Goal: Task Accomplishment & Management: Manage account settings

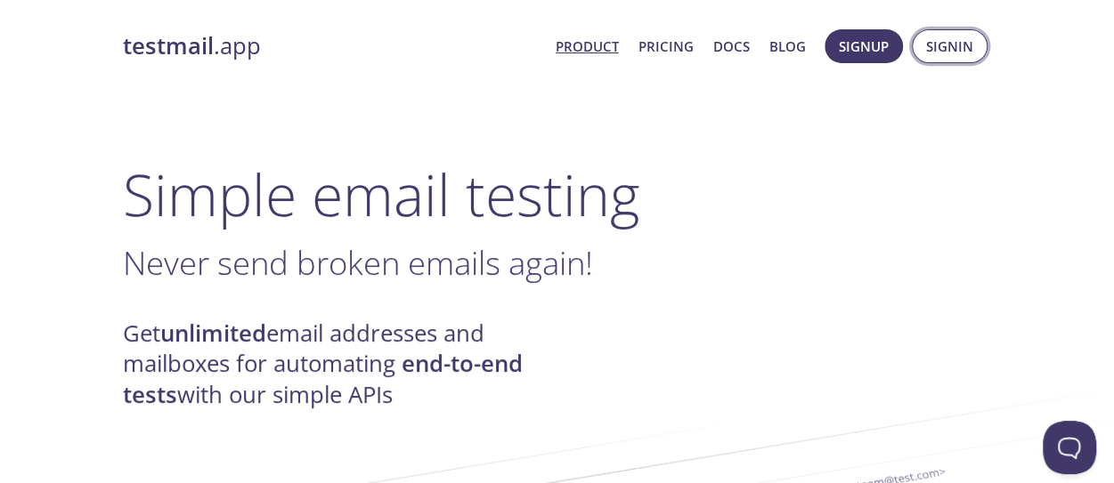
click at [972, 38] on span "Signin" at bounding box center [949, 46] width 47 height 23
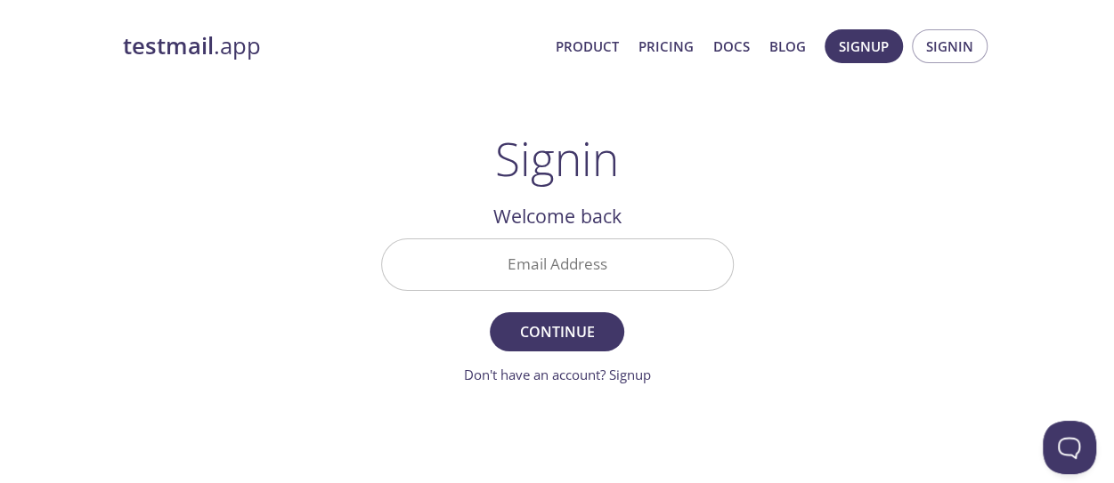
click at [537, 269] on input "Email Address" at bounding box center [557, 265] width 351 height 51
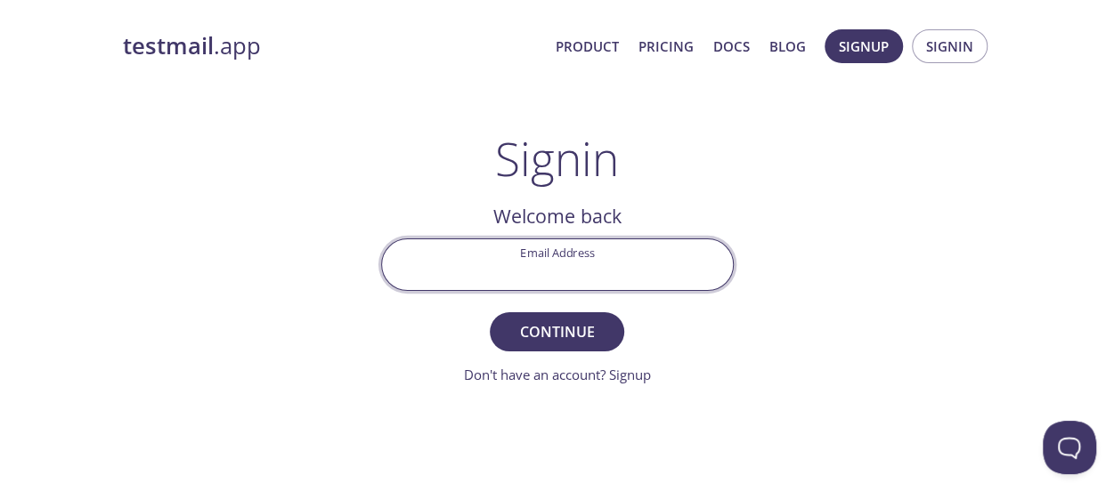
type input "[EMAIL_ADDRESS][DOMAIN_NAME]"
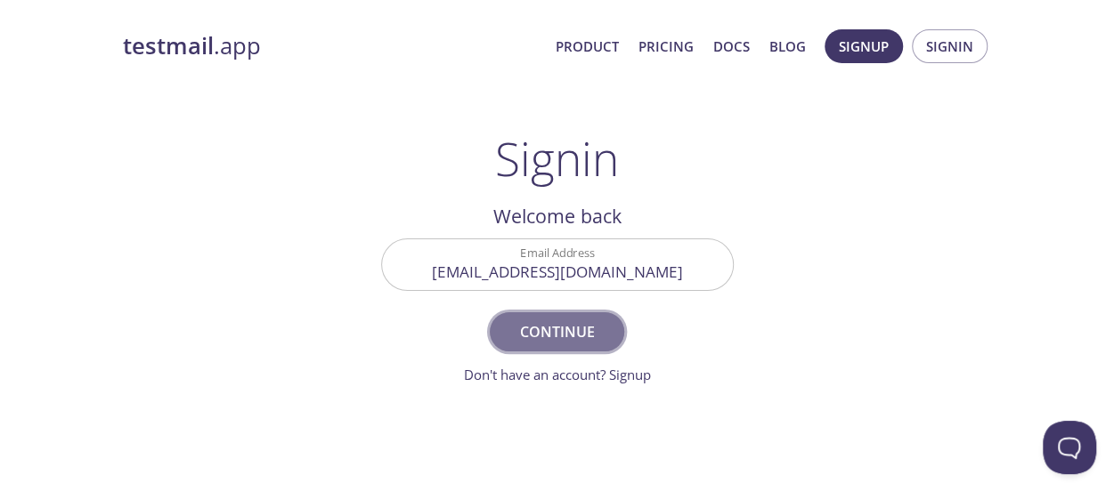
click at [529, 341] on span "Continue" at bounding box center [556, 332] width 94 height 25
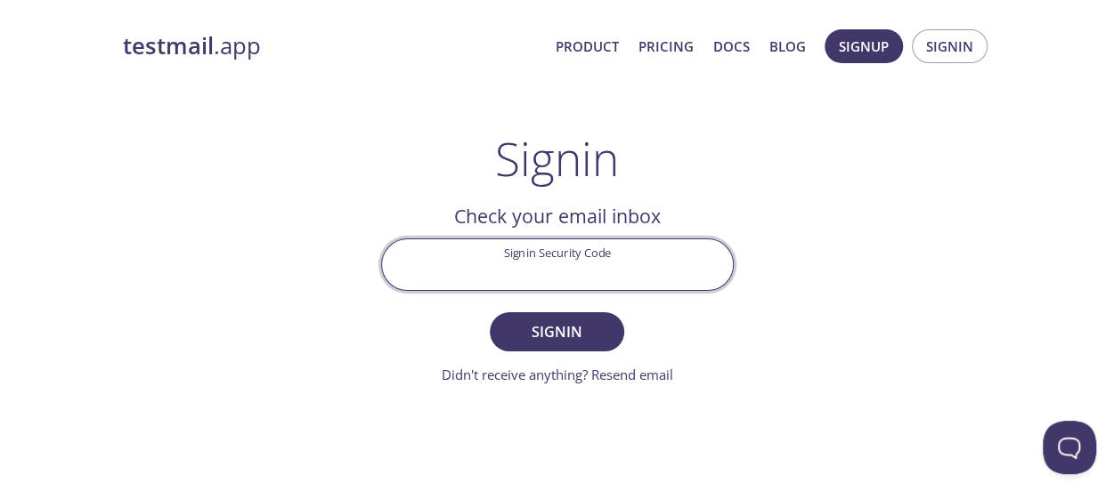
click at [531, 261] on input "Signin Security Code" at bounding box center [557, 265] width 351 height 51
paste input "GKRMT77"
type input "GKRMT77"
click at [509, 341] on span "Signin" at bounding box center [556, 332] width 94 height 25
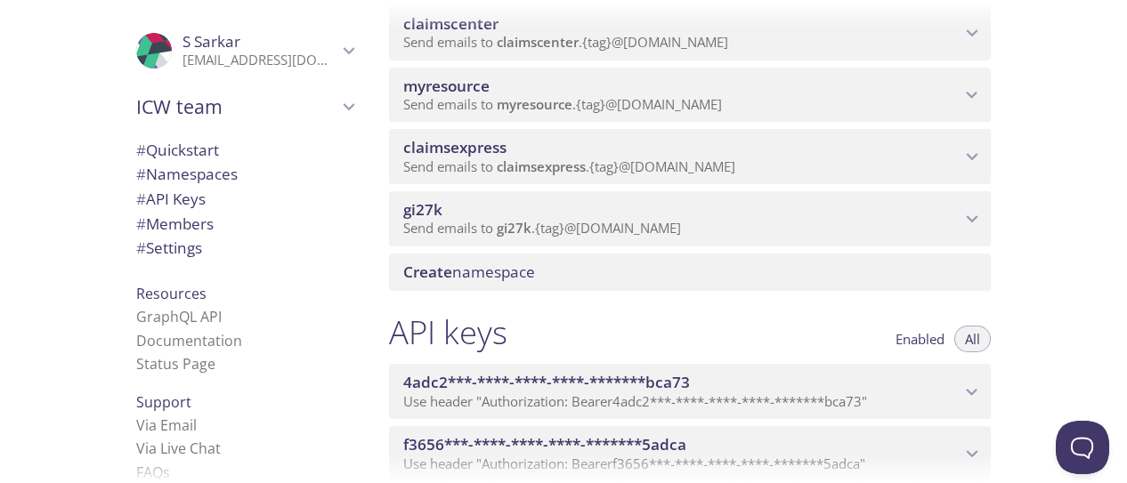
scroll to position [356, 0]
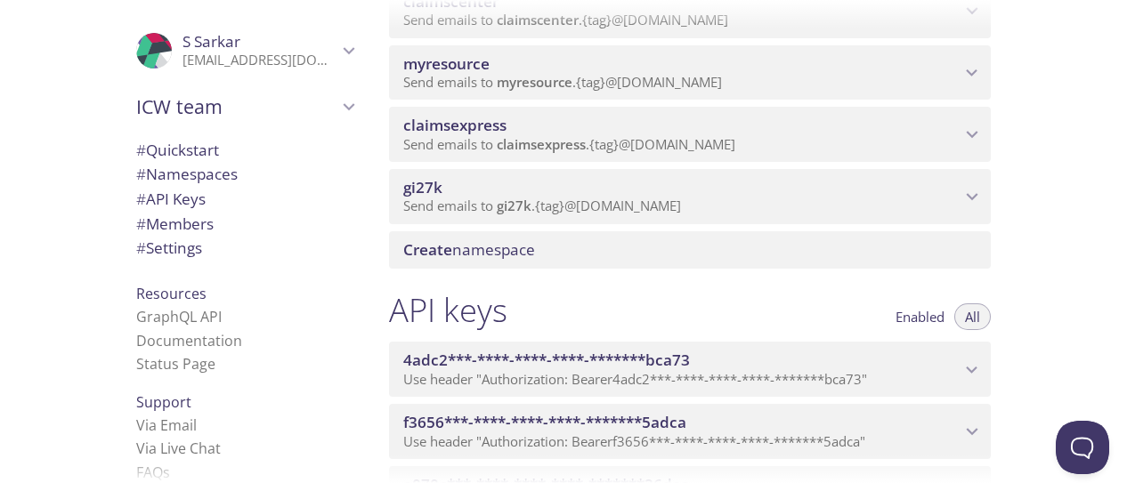
click at [981, 74] on icon "myresource namespace" at bounding box center [972, 72] width 23 height 23
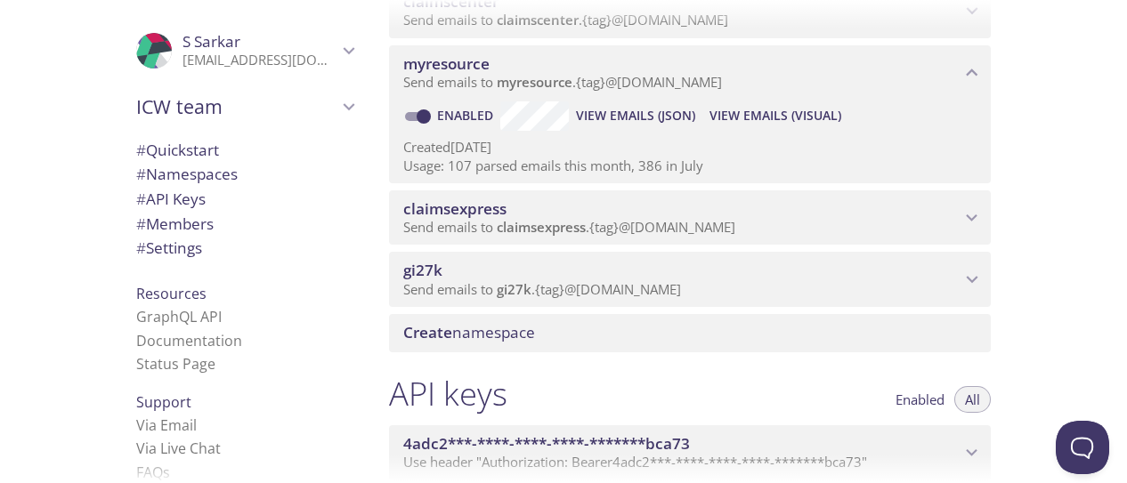
click at [769, 114] on span "View Emails (Visual)" at bounding box center [776, 115] width 132 height 21
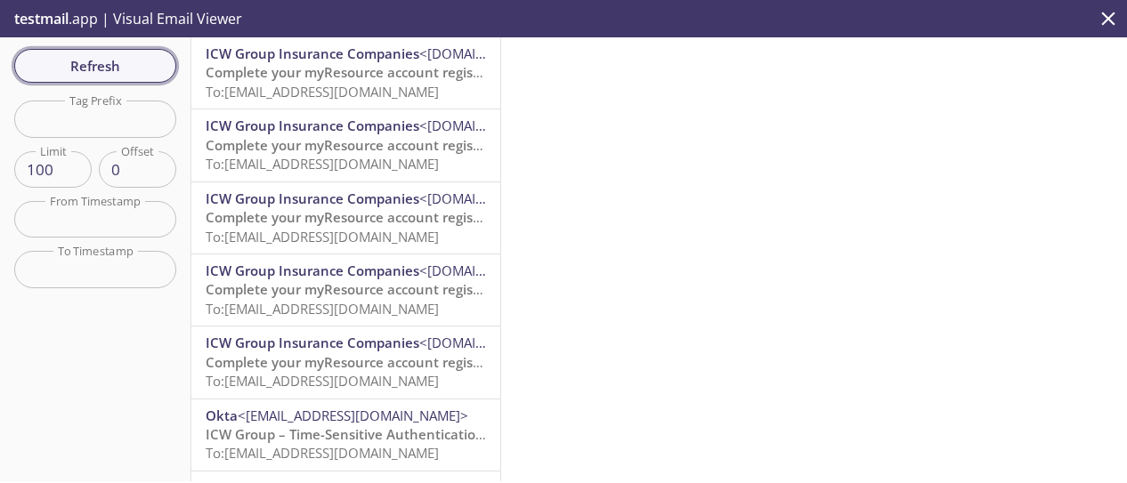
click at [102, 71] on span "Refresh" at bounding box center [95, 65] width 134 height 23
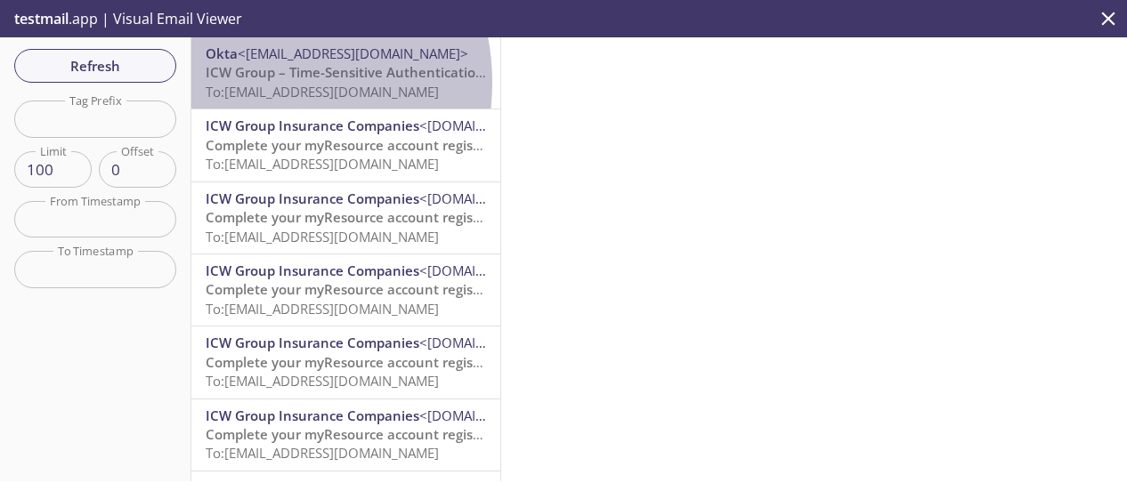
click at [248, 83] on span "To: [EMAIL_ADDRESS][DOMAIN_NAME]" at bounding box center [322, 92] width 233 height 18
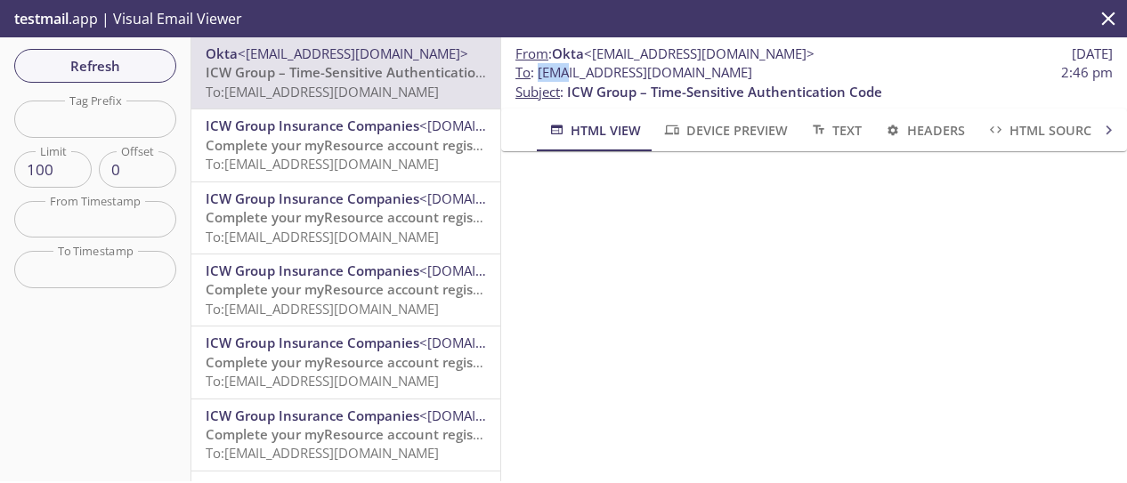
drag, startPoint x: 539, startPoint y: 74, endPoint x: 570, endPoint y: 72, distance: 31.2
click at [570, 72] on span "To : [EMAIL_ADDRESS][DOMAIN_NAME]" at bounding box center [634, 72] width 237 height 19
drag, startPoint x: 816, startPoint y: 72, endPoint x: 542, endPoint y: 79, distance: 273.4
click at [542, 79] on span "To : [EMAIL_ADDRESS][DOMAIN_NAME] 2:46 pm" at bounding box center [814, 72] width 597 height 19
copy span "[EMAIL_ADDRESS][DOMAIN_NAME]"
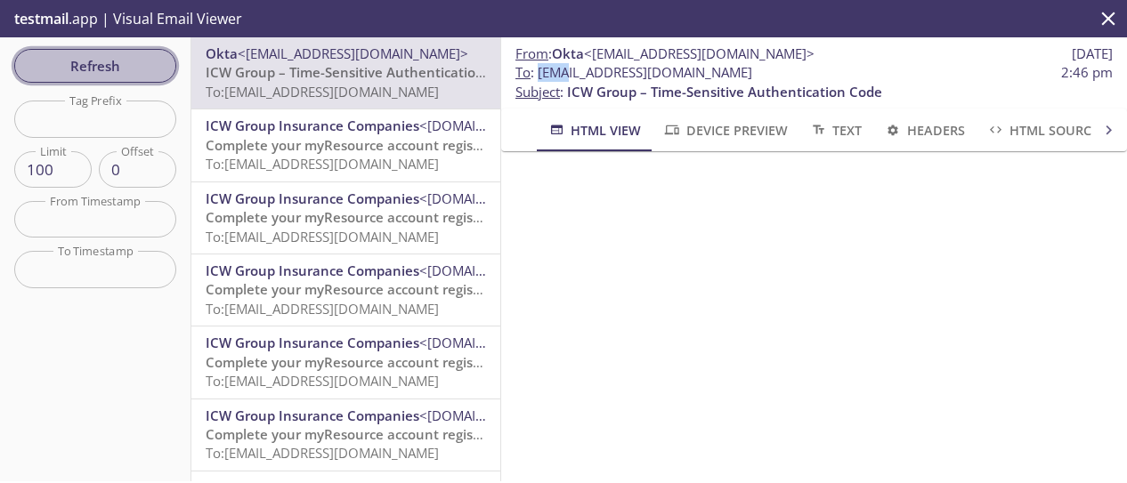
click at [123, 56] on span "Refresh" at bounding box center [95, 65] width 134 height 23
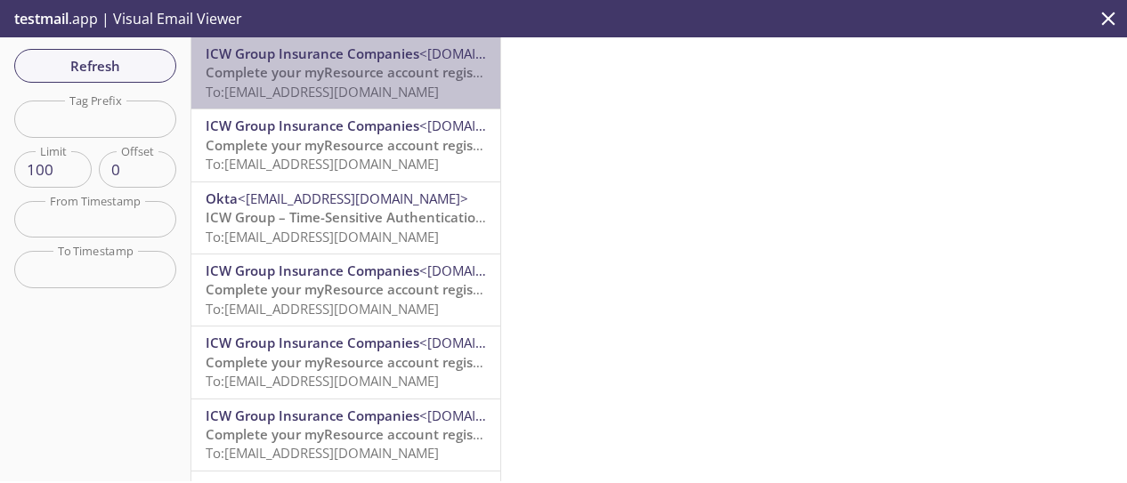
click at [357, 71] on span "Complete your myResource account registration" at bounding box center [362, 72] width 312 height 18
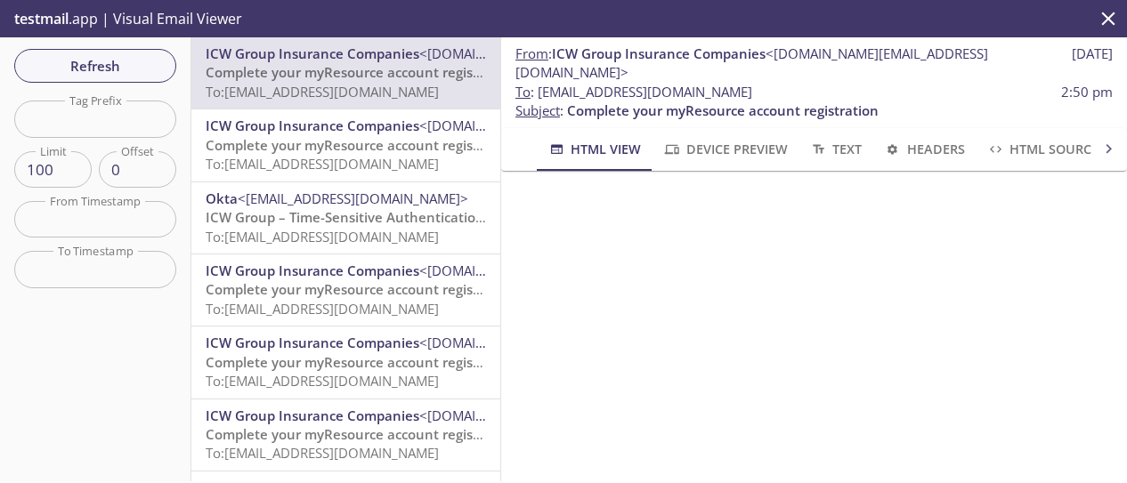
click at [735, 138] on span "Device Preview" at bounding box center [724, 149] width 125 height 22
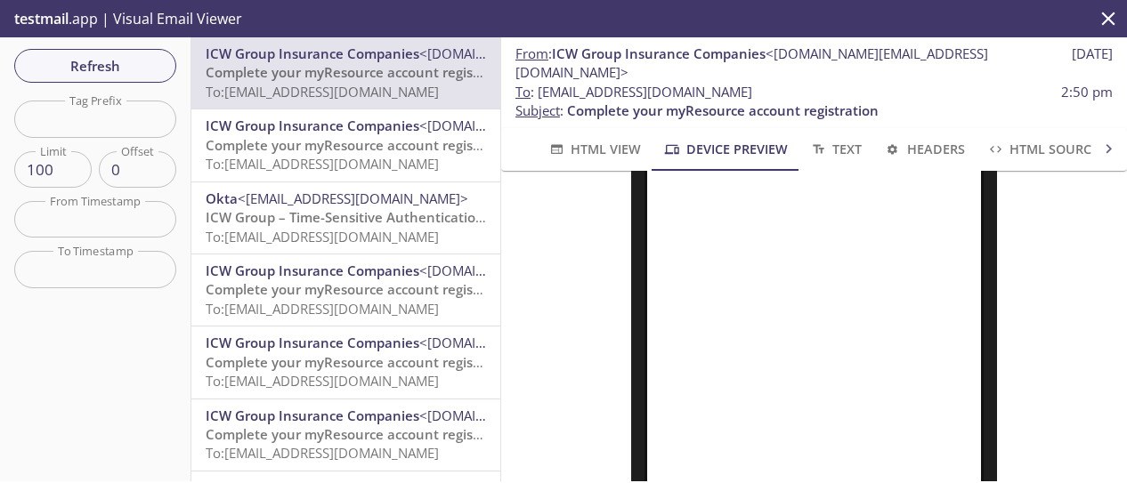
scroll to position [178, 0]
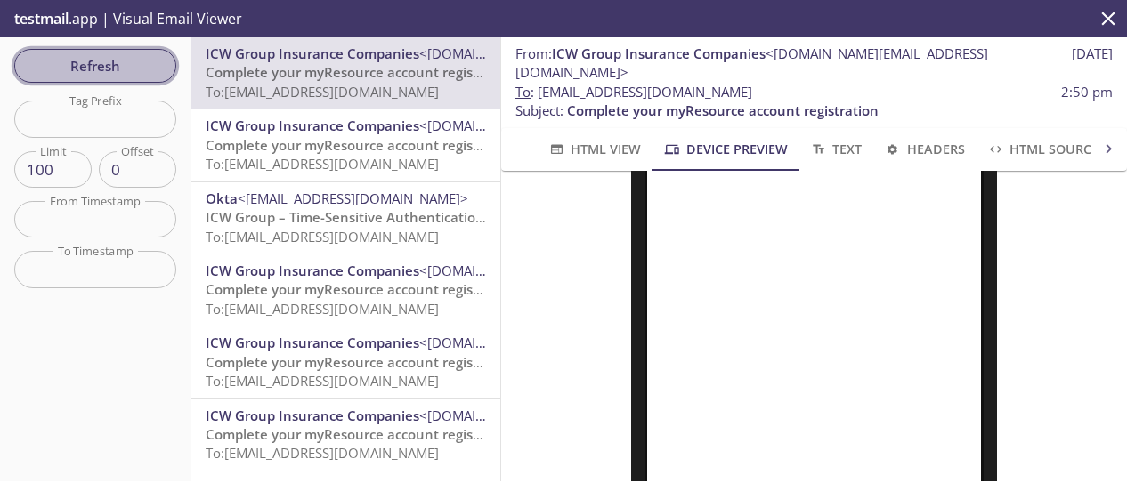
click at [77, 67] on span "Refresh" at bounding box center [95, 65] width 134 height 23
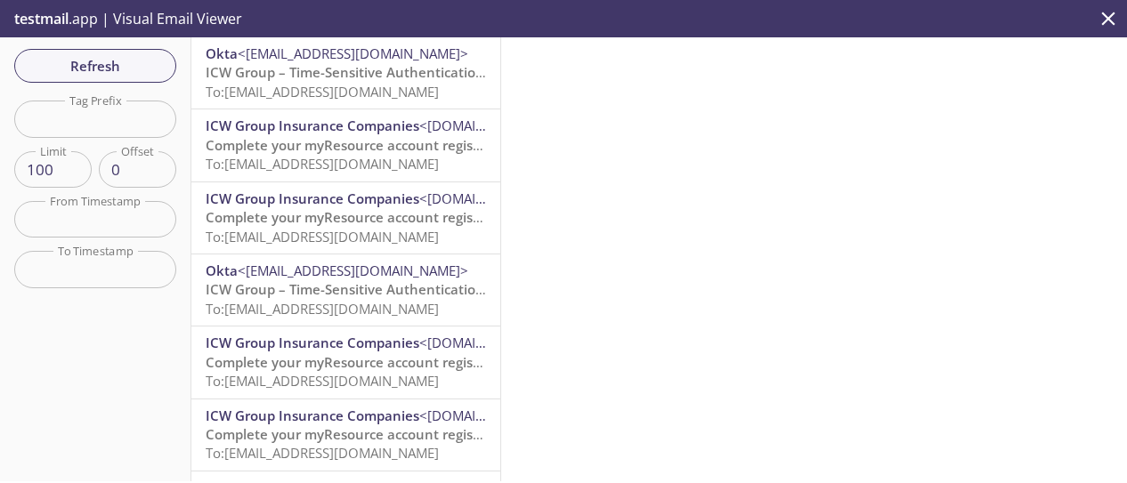
click at [342, 74] on span "ICW Group – Time-Sensitive Authentication Code" at bounding box center [363, 72] width 315 height 18
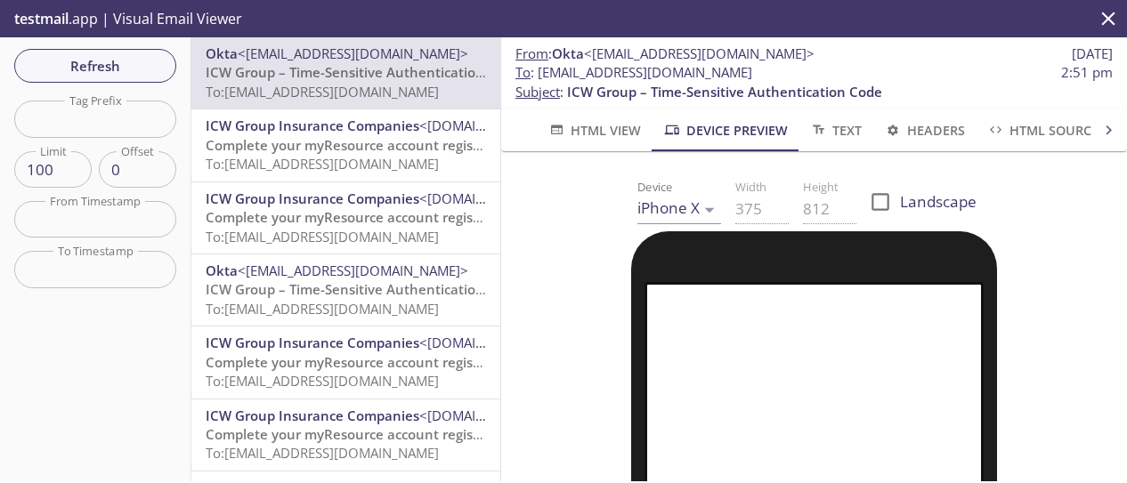
click at [339, 81] on span "ICW Group – Time-Sensitive Authentication Code" at bounding box center [363, 72] width 315 height 18
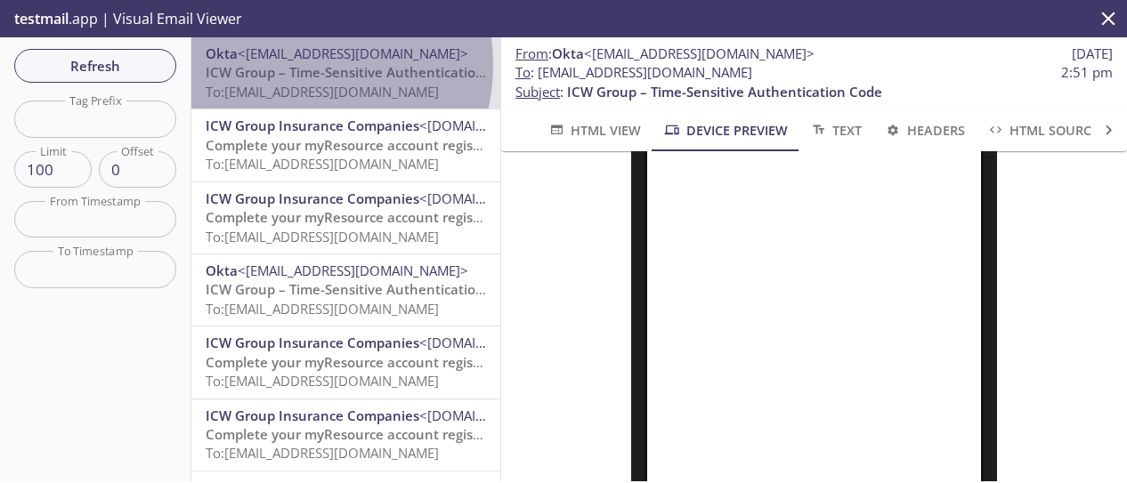
click at [297, 65] on span "ICW Group – Time-Sensitive Authentication Code" at bounding box center [363, 72] width 315 height 18
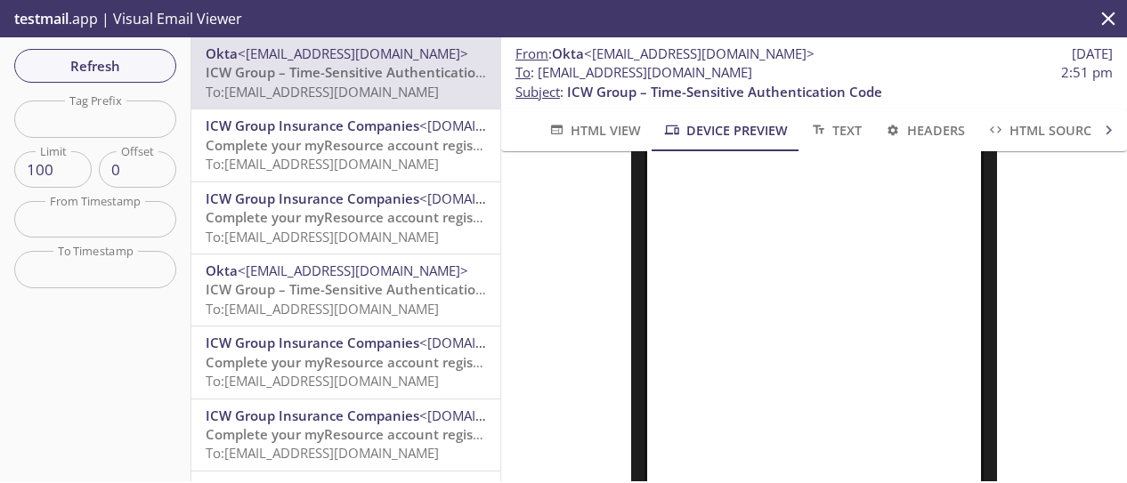
click at [302, 159] on span "To: [EMAIL_ADDRESS][DOMAIN_NAME]" at bounding box center [322, 164] width 233 height 18
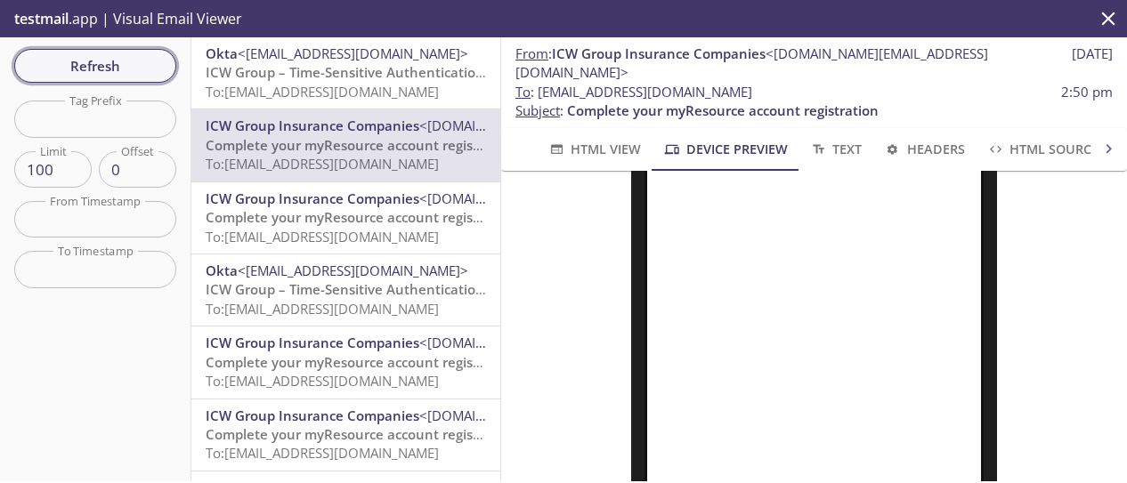
click at [72, 61] on span "Refresh" at bounding box center [95, 65] width 134 height 23
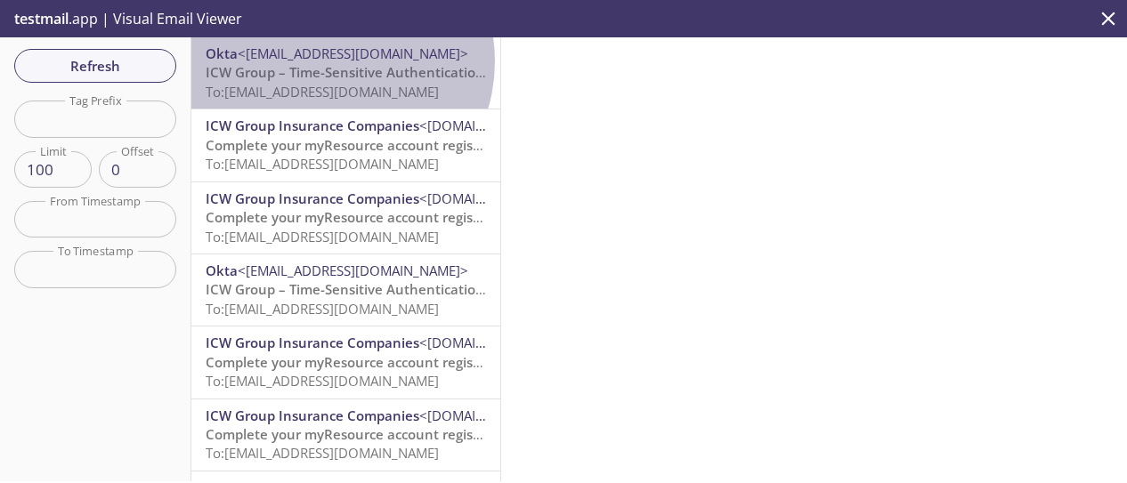
click at [329, 61] on span "<[EMAIL_ADDRESS][DOMAIN_NAME]>" at bounding box center [353, 54] width 231 height 18
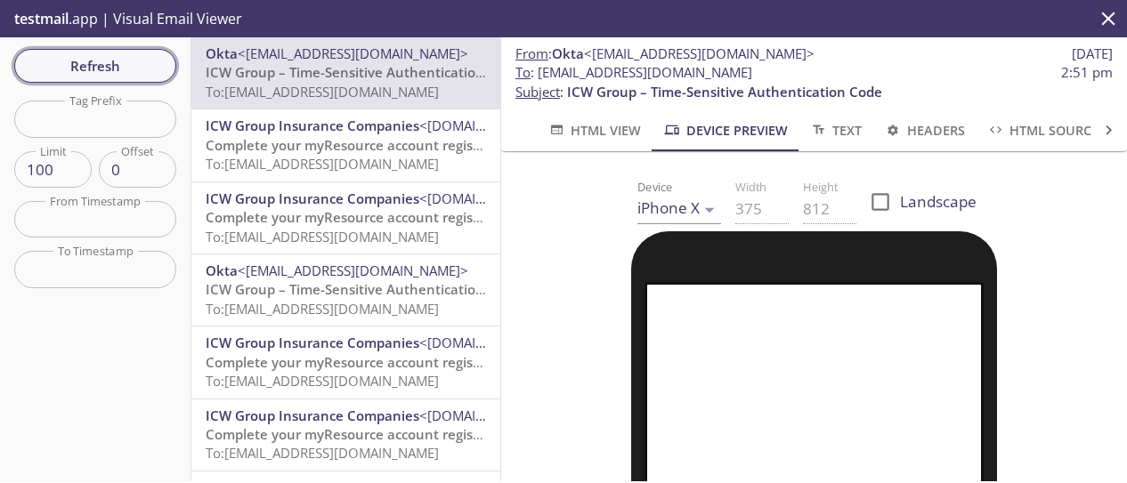
click at [126, 61] on span "Refresh" at bounding box center [95, 65] width 134 height 23
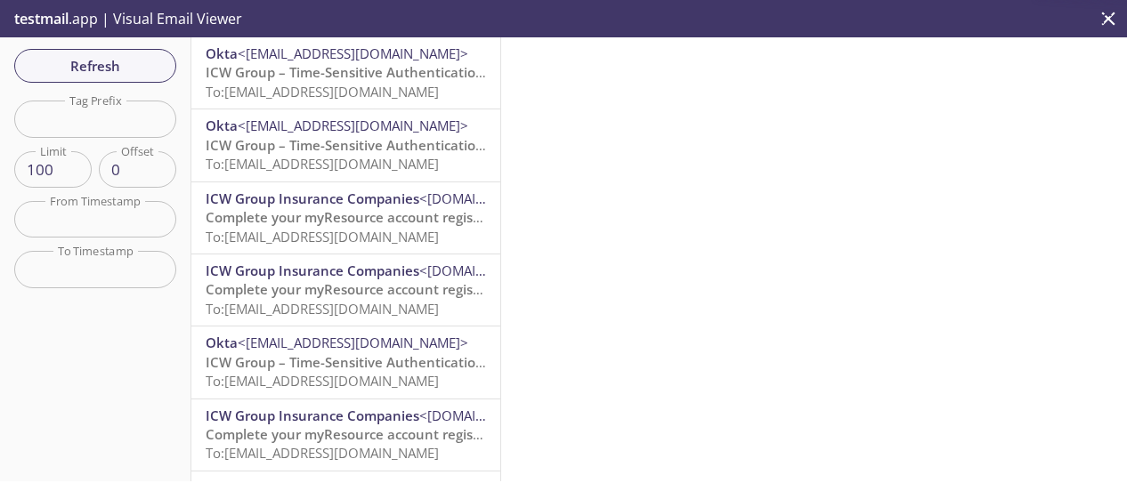
click at [370, 93] on span "To: [EMAIL_ADDRESS][DOMAIN_NAME]" at bounding box center [322, 92] width 233 height 18
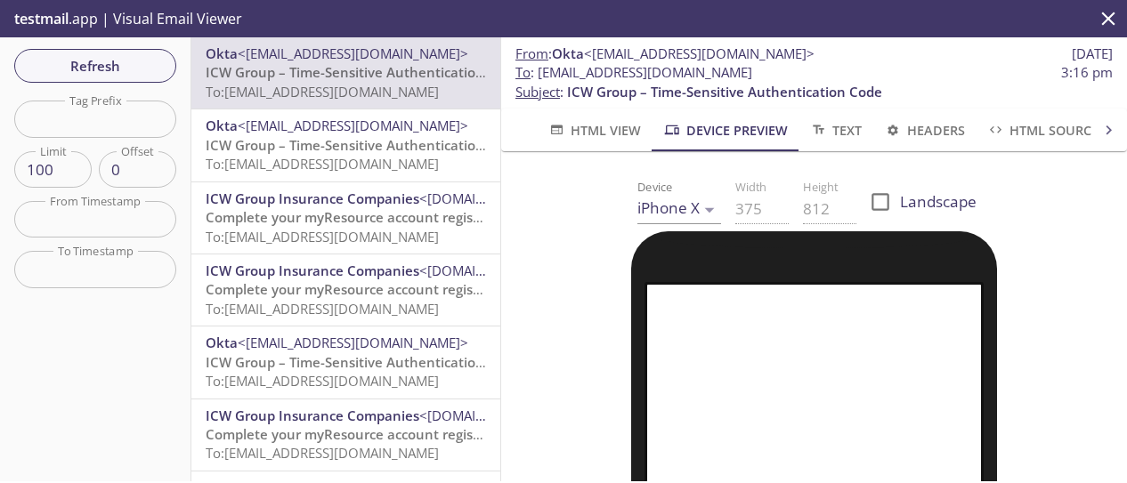
drag, startPoint x: 820, startPoint y: 65, endPoint x: 543, endPoint y: 72, distance: 277.0
click at [543, 72] on span "To : [EMAIL_ADDRESS][DOMAIN_NAME] 3:16 pm" at bounding box center [814, 72] width 597 height 19
copy span "[EMAIL_ADDRESS][DOMAIN_NAME]"
click at [89, 60] on span "Refresh" at bounding box center [95, 65] width 134 height 23
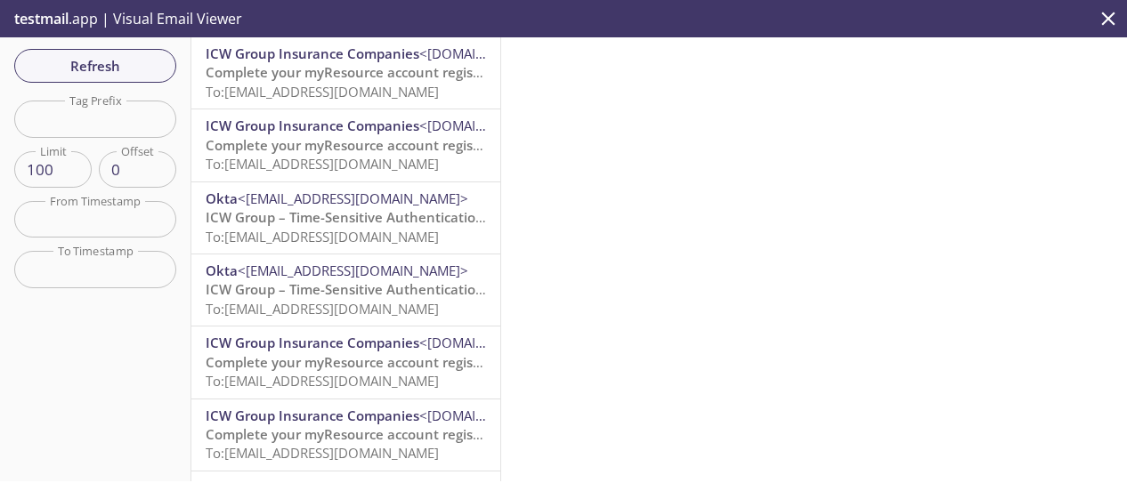
click at [339, 73] on span "Complete your myResource account registration" at bounding box center [362, 72] width 312 height 18
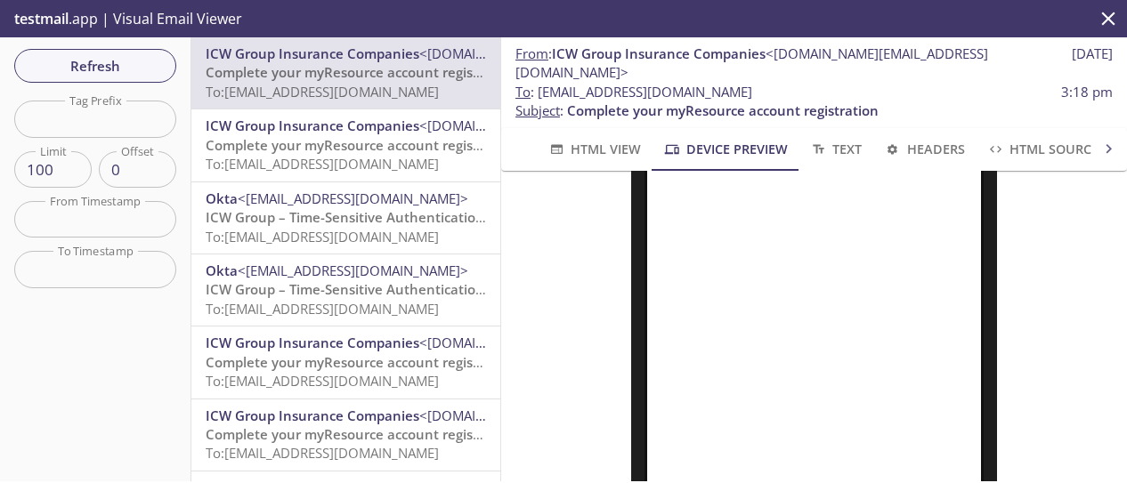
scroll to position [445, 0]
drag, startPoint x: 790, startPoint y: 61, endPoint x: 543, endPoint y: 76, distance: 247.0
click at [543, 83] on span "To : [EMAIL_ADDRESS][DOMAIN_NAME] 3:18 pm" at bounding box center [814, 92] width 597 height 19
copy span "[EMAIL_ADDRESS][DOMAIN_NAME]"
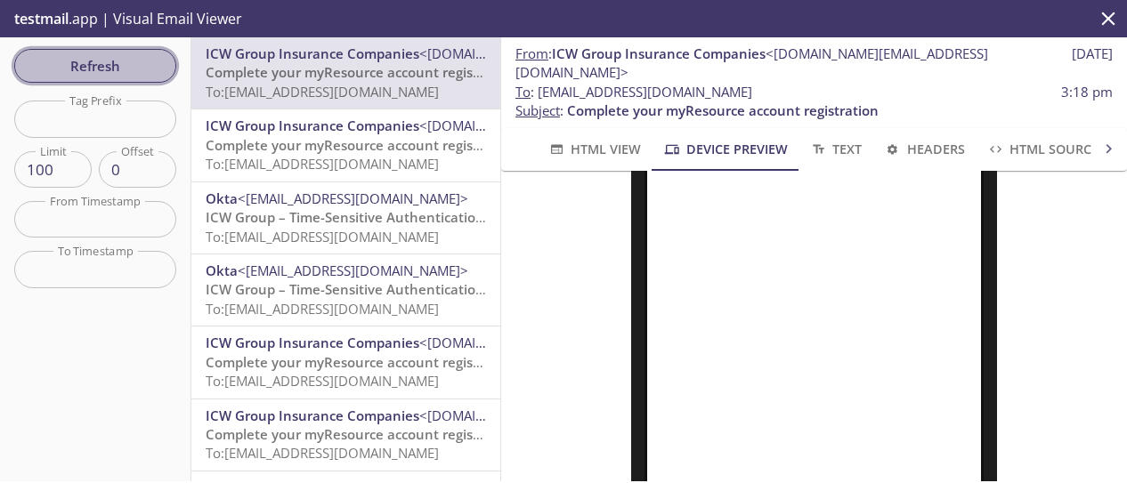
click at [105, 55] on span "Refresh" at bounding box center [95, 65] width 134 height 23
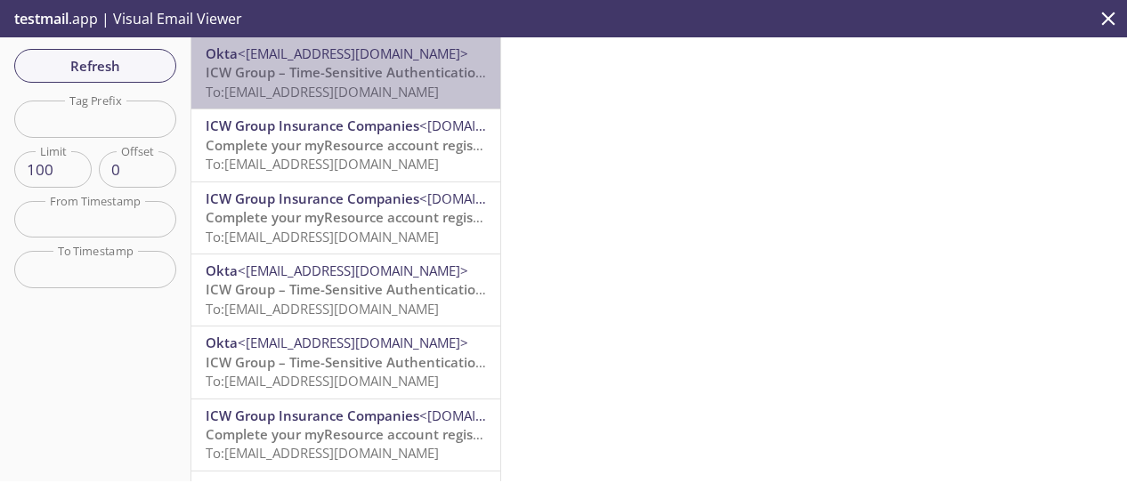
click at [372, 72] on span "ICW Group – Time-Sensitive Authentication Code" at bounding box center [363, 72] width 315 height 18
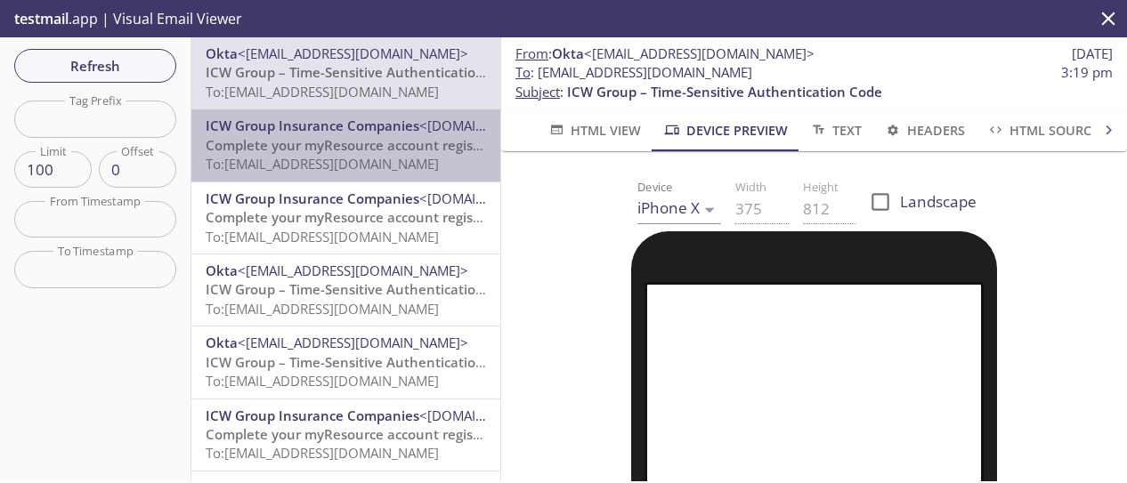
click at [368, 160] on span "To: [EMAIL_ADDRESS][DOMAIN_NAME]" at bounding box center [322, 164] width 233 height 18
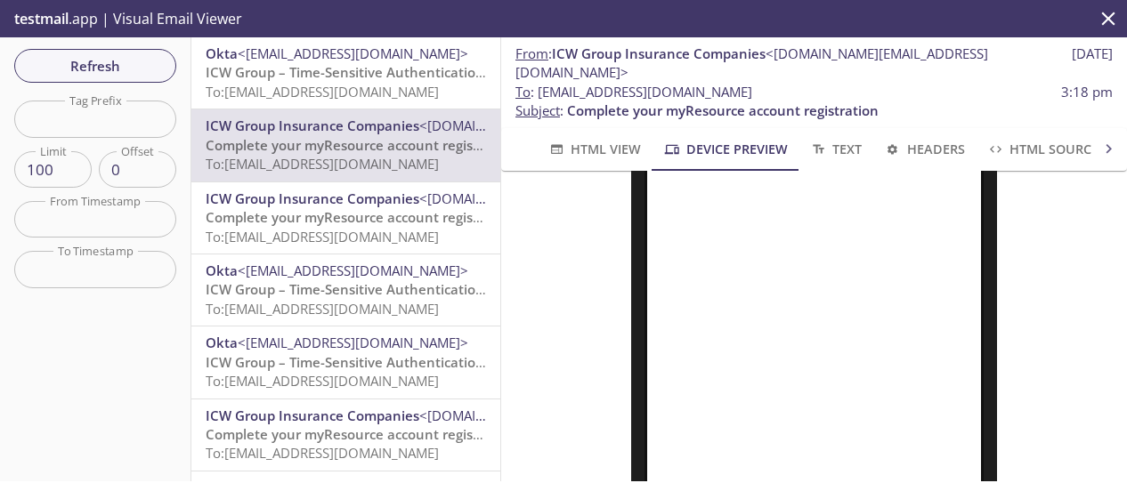
scroll to position [267, 0]
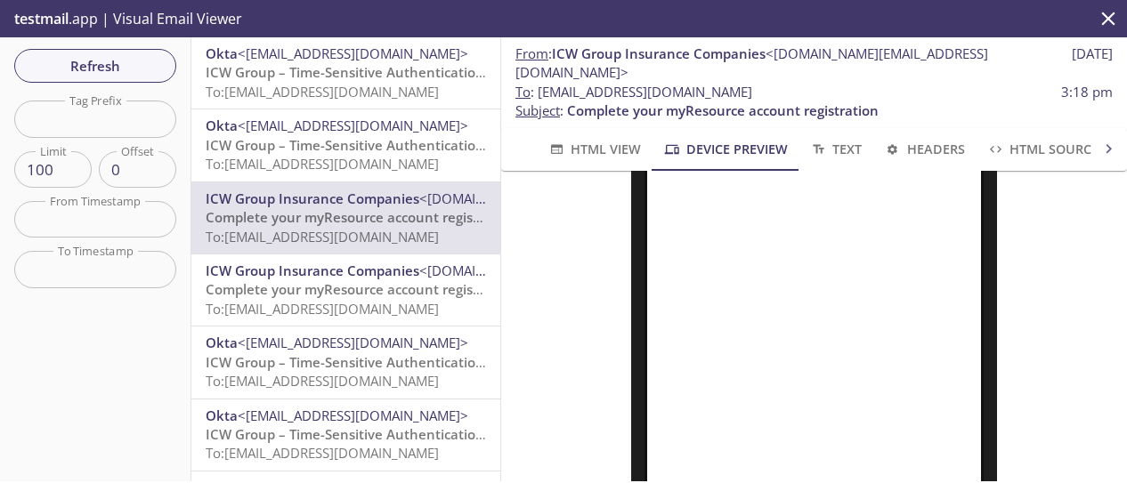
drag, startPoint x: 809, startPoint y: 63, endPoint x: 543, endPoint y: 75, distance: 266.5
click at [543, 83] on span "To : [EMAIL_ADDRESS][DOMAIN_NAME] 3:18 pm" at bounding box center [814, 92] width 597 height 19
copy span "[EMAIL_ADDRESS][DOMAIN_NAME]"
click at [128, 63] on span "Refresh" at bounding box center [95, 65] width 134 height 23
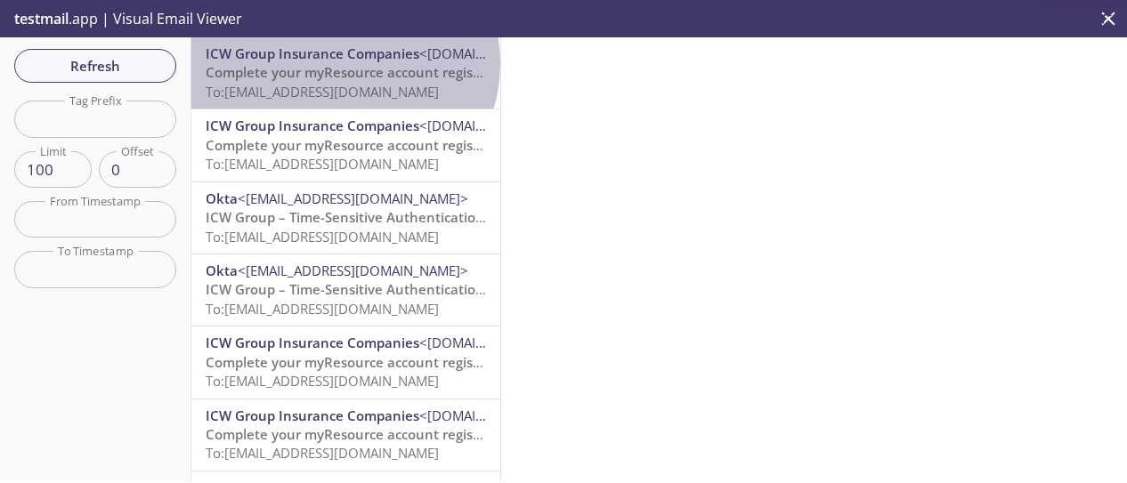
click at [342, 63] on span "Complete your myResource account registration" at bounding box center [362, 72] width 312 height 18
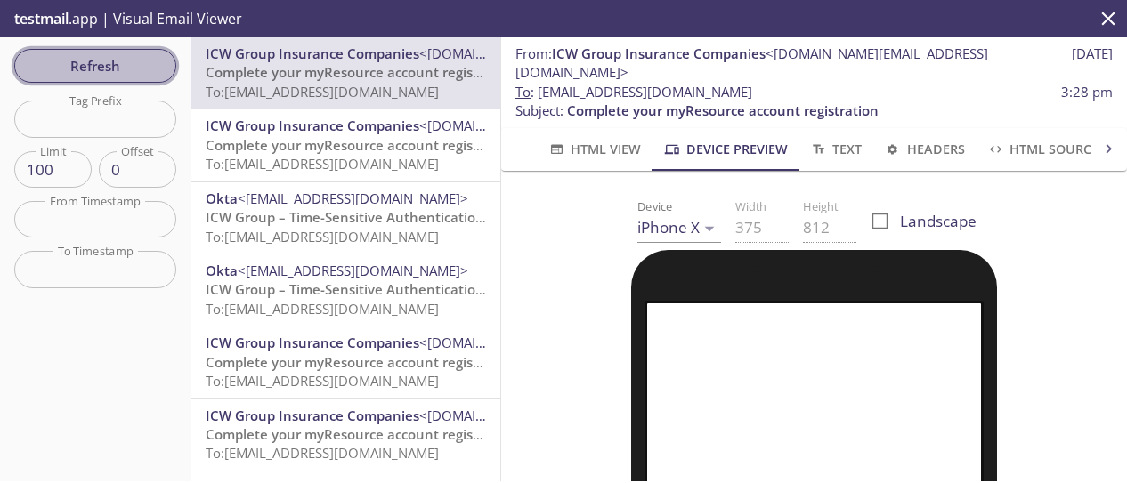
click at [123, 60] on span "Refresh" at bounding box center [95, 65] width 134 height 23
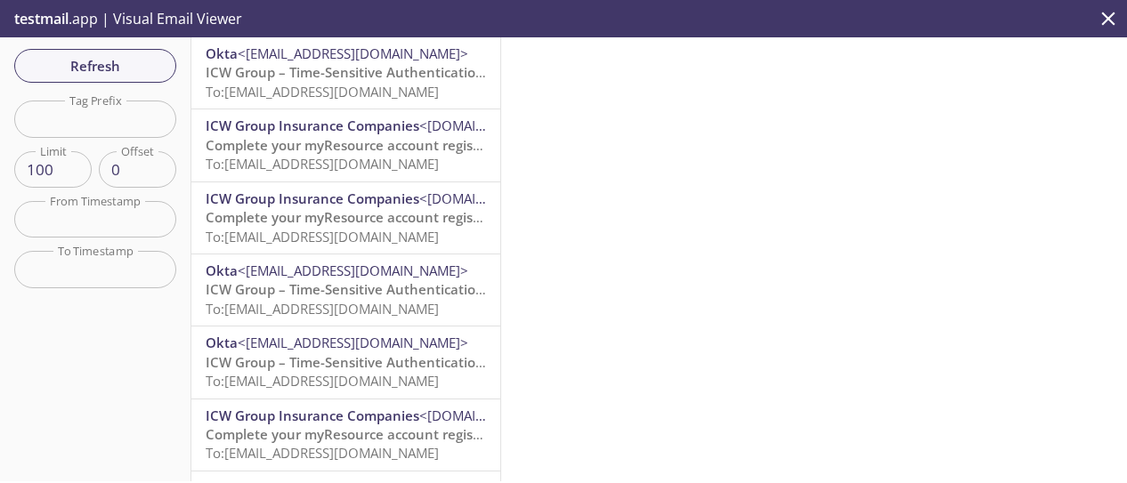
click at [346, 80] on span "ICW Group – Time-Sensitive Authentication Code" at bounding box center [363, 72] width 315 height 18
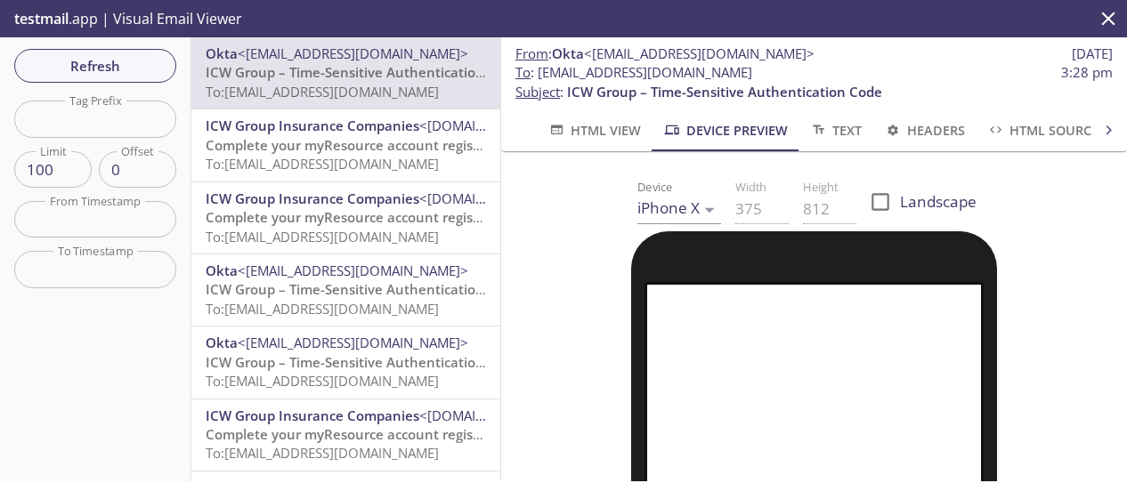
click at [317, 218] on span "Complete your myResource account registration" at bounding box center [362, 217] width 312 height 18
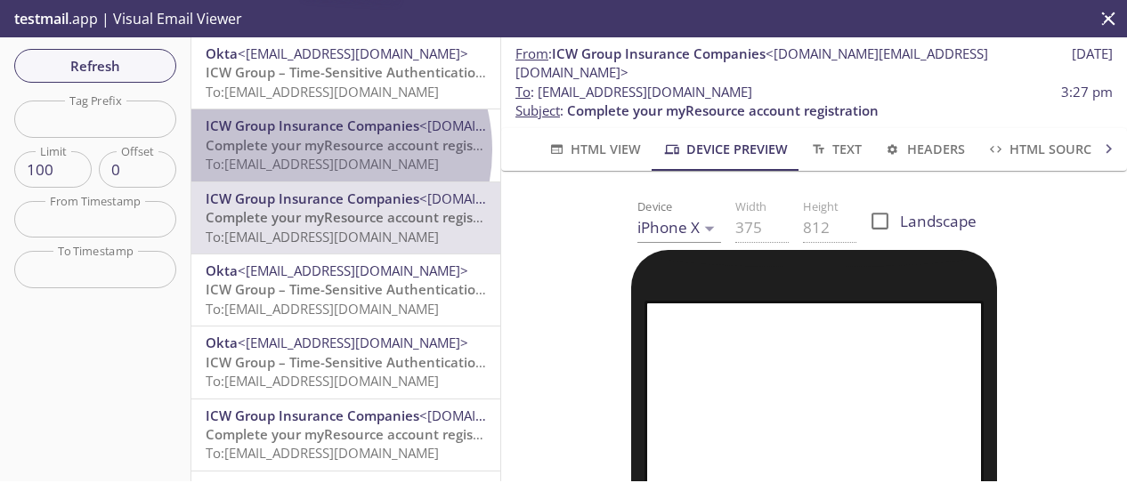
click at [319, 150] on span "Complete your myResource account registration" at bounding box center [362, 145] width 312 height 18
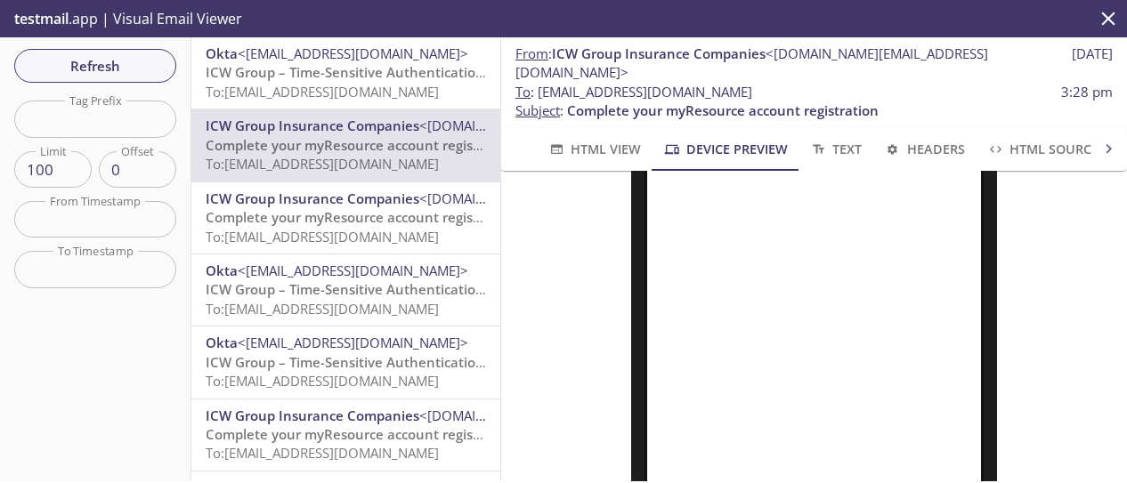
scroll to position [267, 0]
drag, startPoint x: 821, startPoint y: 74, endPoint x: 540, endPoint y: 82, distance: 281.5
click at [540, 83] on p "To : [EMAIL_ADDRESS][DOMAIN_NAME] 3:28 pm Subject : Complete your myResource ac…" at bounding box center [814, 102] width 597 height 38
copy span "[EMAIL_ADDRESS][DOMAIN_NAME]"
click at [110, 57] on span "Refresh" at bounding box center [95, 65] width 134 height 23
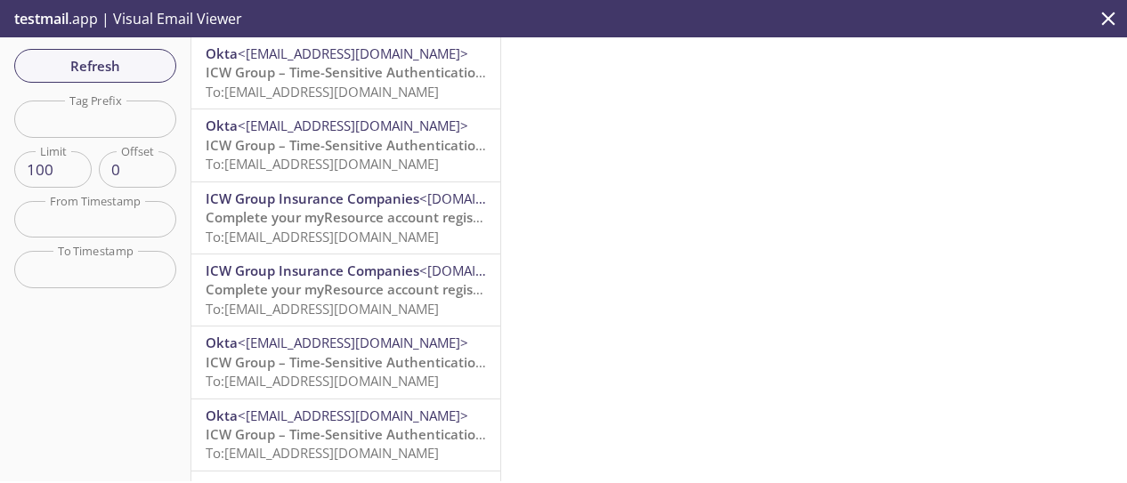
click at [305, 75] on span "ICW Group – Time-Sensitive Authentication Code" at bounding box center [363, 72] width 315 height 18
